Goal: Find specific page/section

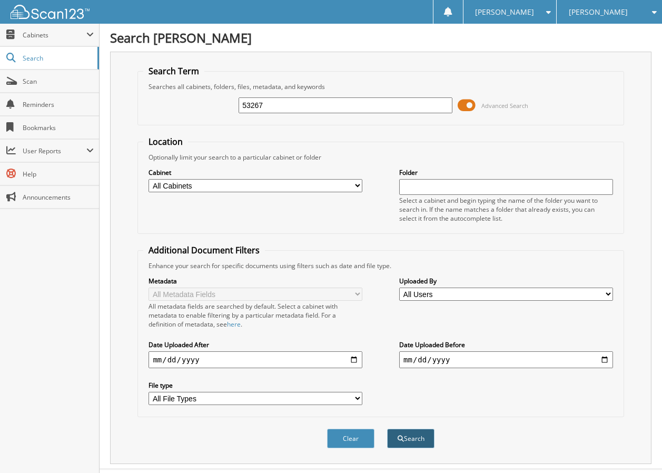
type input "53267"
click at [399, 439] on span "submit" at bounding box center [401, 439] width 6 height 6
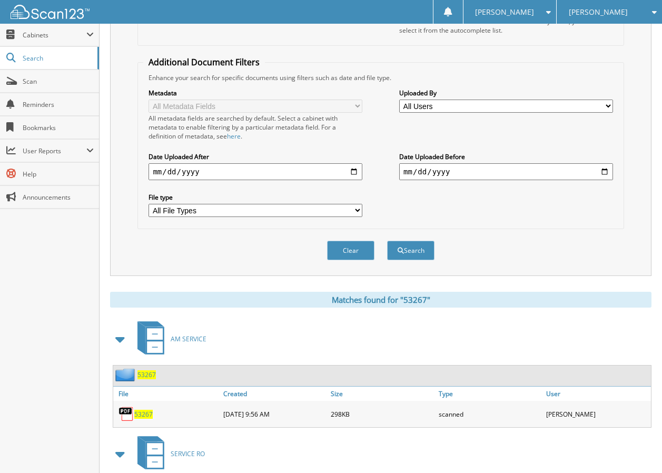
scroll to position [263, 0]
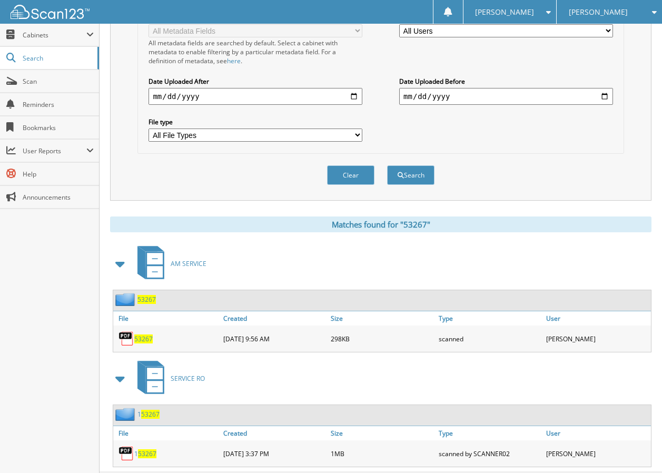
click at [139, 340] on span "53267" at bounding box center [143, 338] width 18 height 9
click at [341, 174] on button "Clear" at bounding box center [350, 174] width 47 height 19
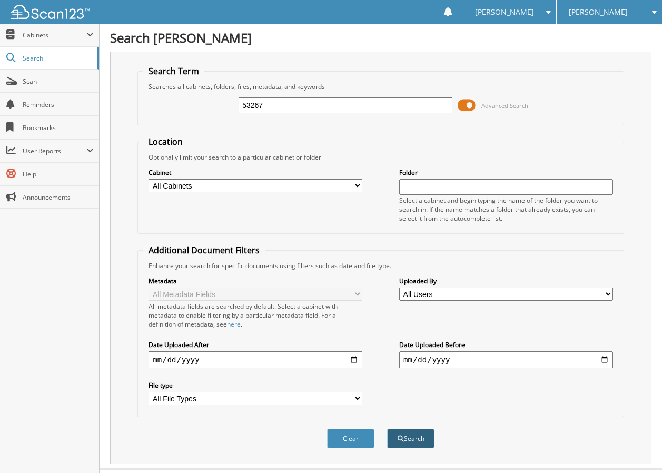
type input "53267"
click at [417, 437] on button "Search" at bounding box center [410, 438] width 47 height 19
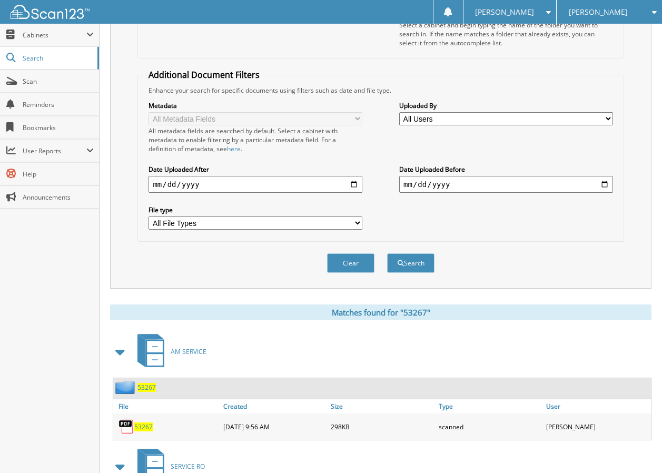
scroll to position [263, 0]
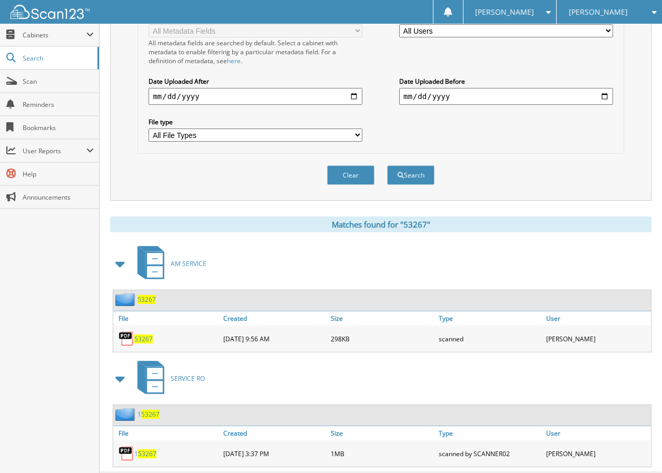
click at [142, 337] on span "53267" at bounding box center [143, 338] width 18 height 9
click at [334, 170] on button "Clear" at bounding box center [350, 174] width 47 height 19
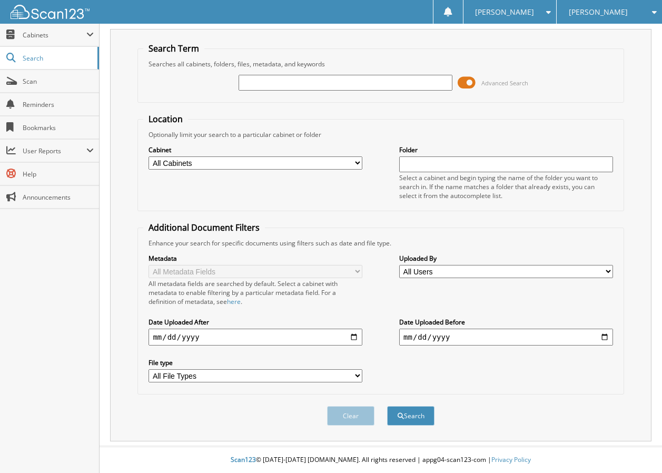
scroll to position [23, 0]
